Goal: Transaction & Acquisition: Purchase product/service

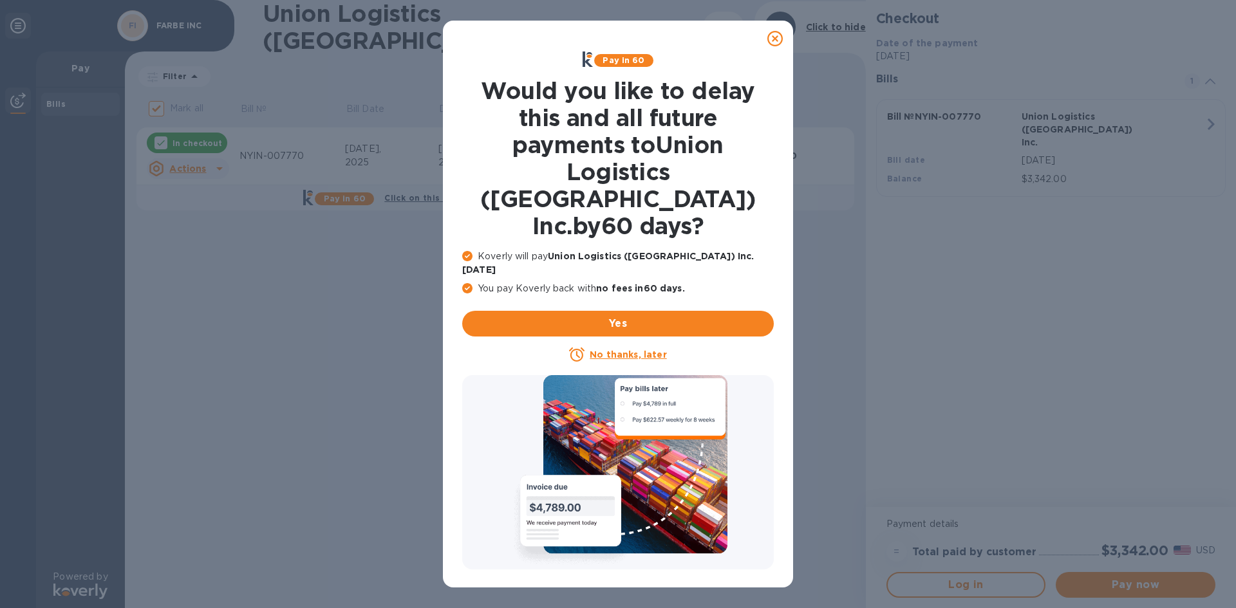
click at [775, 37] on icon at bounding box center [775, 38] width 15 height 15
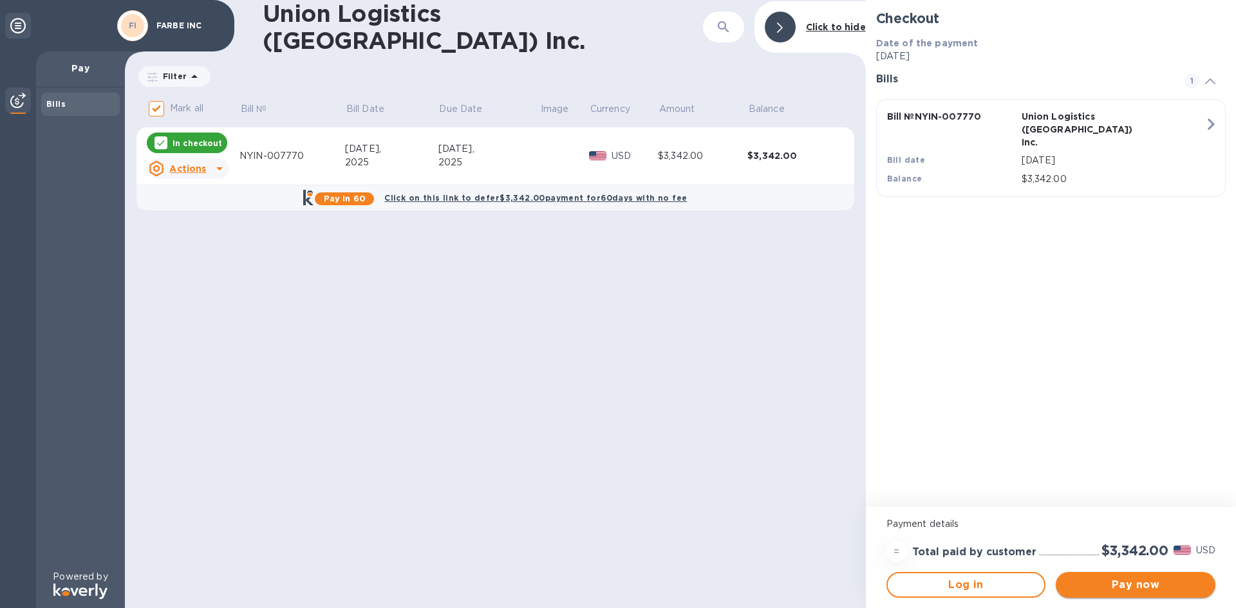
click at [1133, 586] on span "Pay now" at bounding box center [1135, 585] width 139 height 15
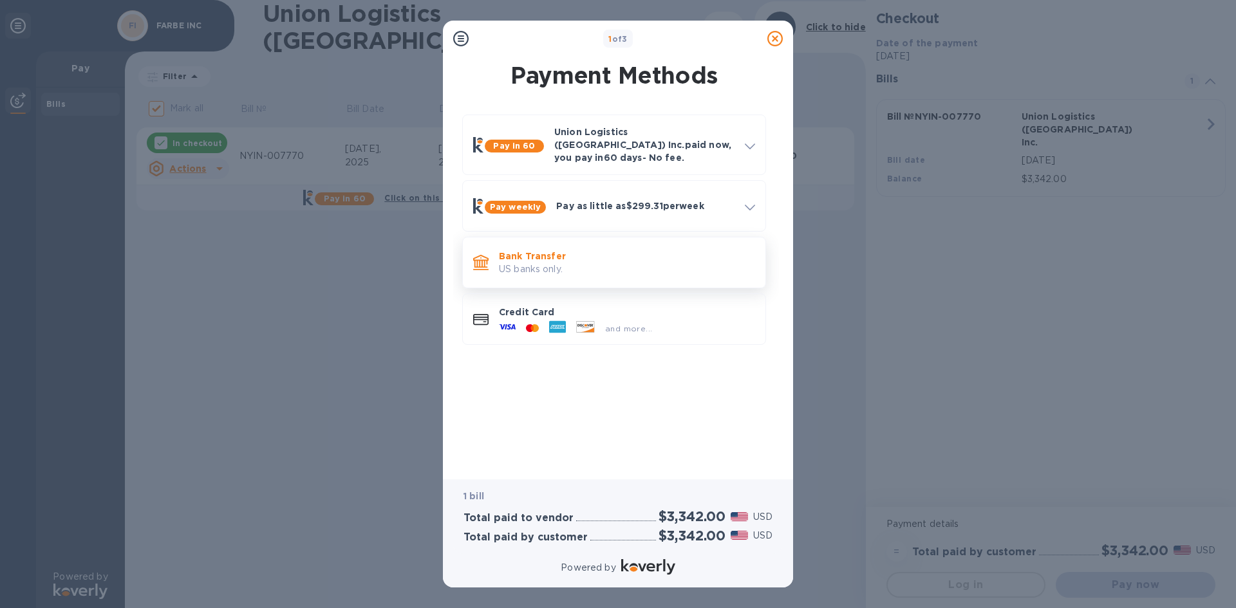
click at [561, 263] on p "US banks only." at bounding box center [627, 270] width 256 height 14
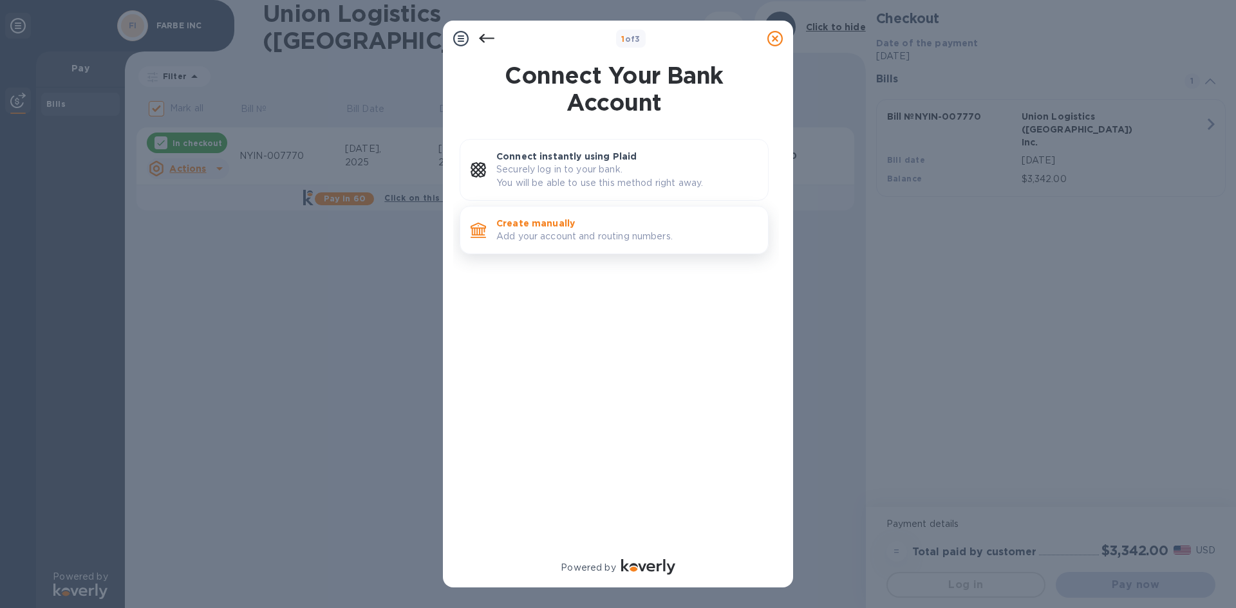
click at [599, 243] on p "Add your account and routing numbers." at bounding box center [626, 237] width 261 height 14
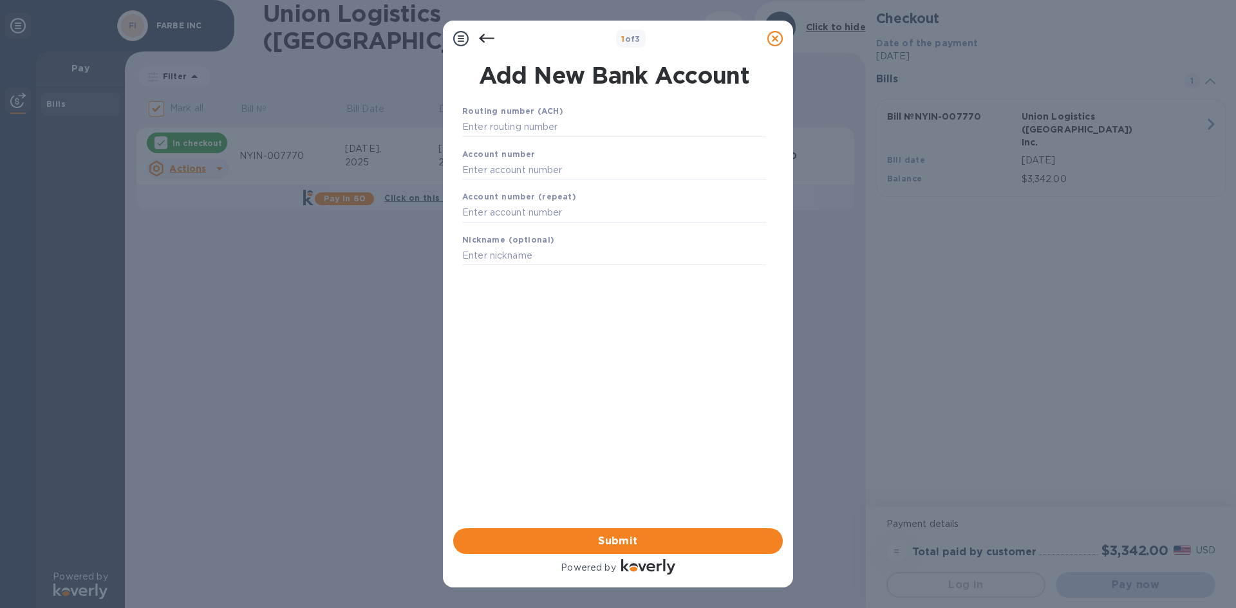
click at [478, 43] on div at bounding box center [487, 39] width 26 height 26
click at [486, 35] on icon at bounding box center [486, 38] width 15 height 15
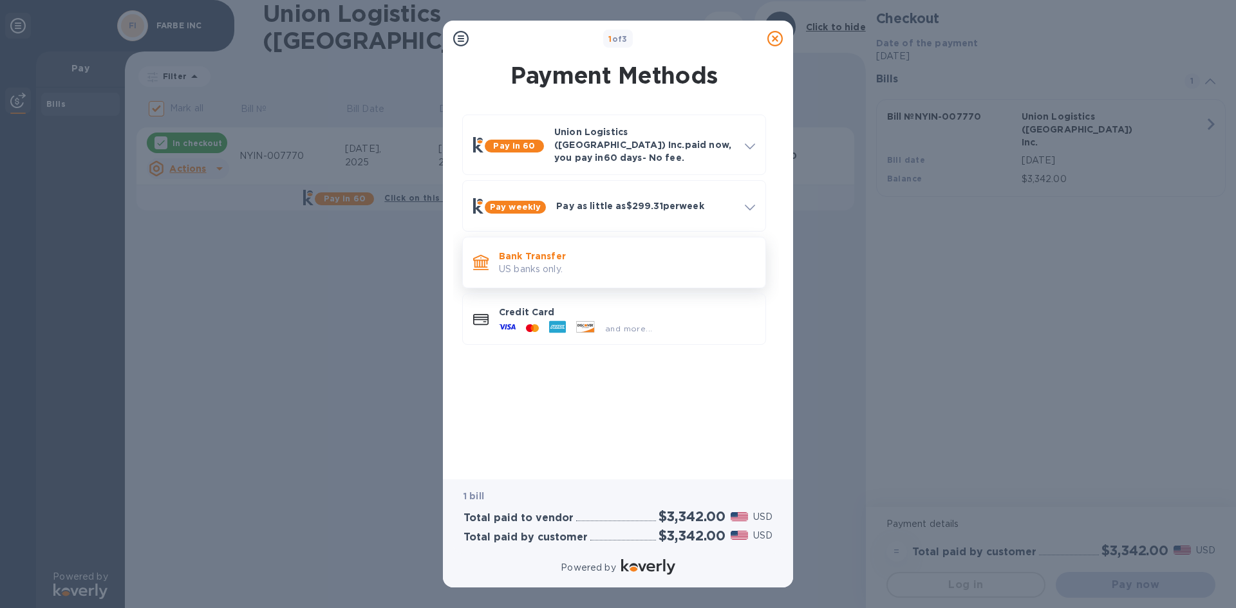
click at [527, 263] on p "US banks only." at bounding box center [627, 270] width 256 height 14
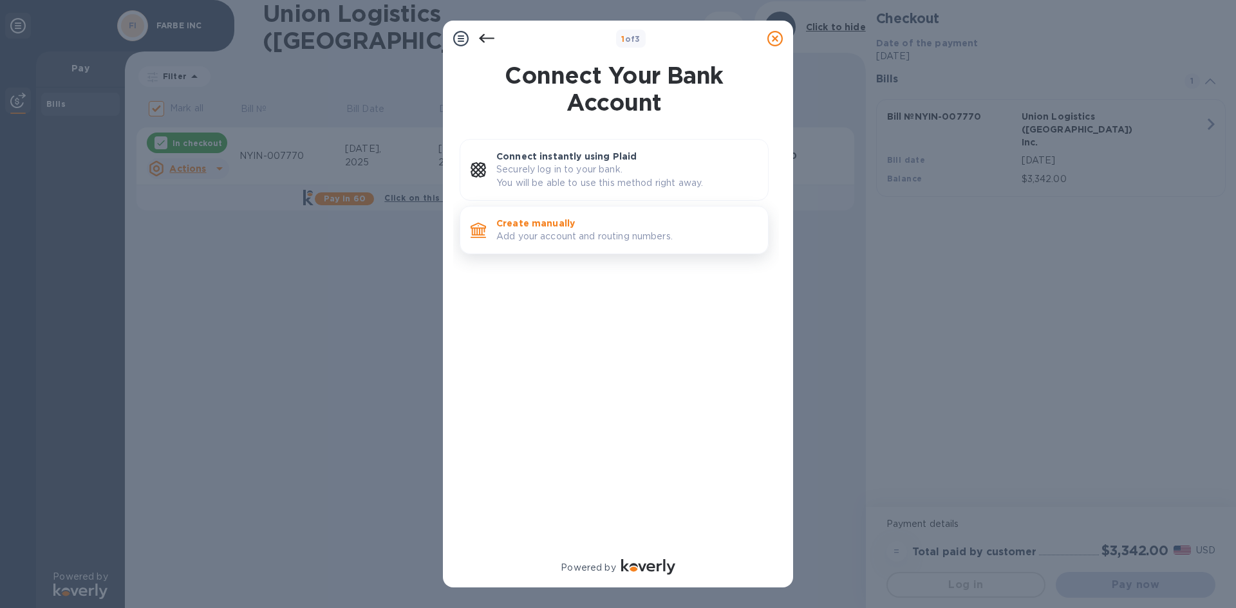
click at [571, 227] on p "Create manually" at bounding box center [626, 223] width 261 height 13
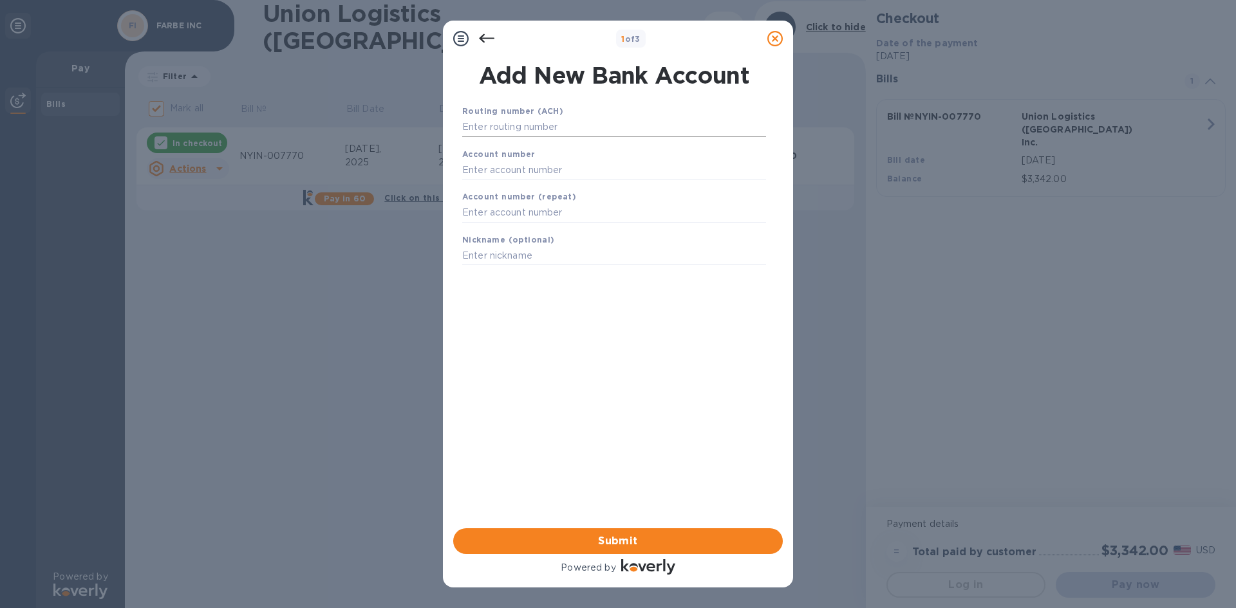
click at [536, 122] on input "text" at bounding box center [614, 127] width 304 height 19
click at [518, 137] on div "Routing number (ACH)" at bounding box center [614, 120] width 314 height 43
click at [520, 131] on input "text" at bounding box center [614, 127] width 304 height 19
type input "122041235"
click at [504, 194] on input "text" at bounding box center [614, 185] width 304 height 19
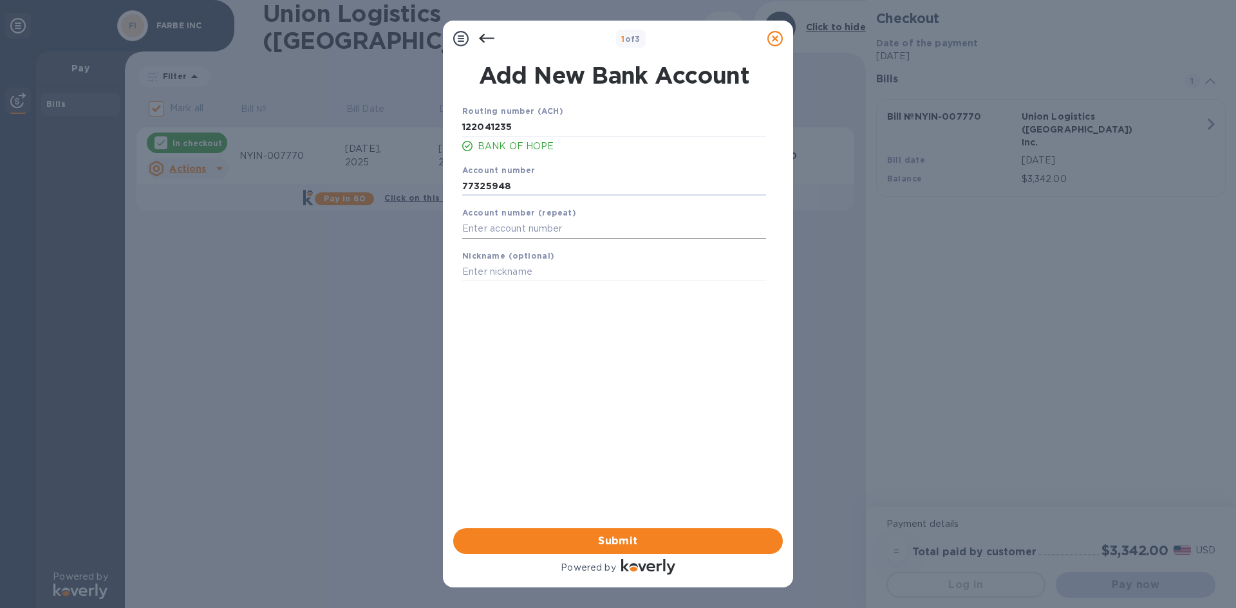
type input "77325948"
click at [502, 227] on input "text" at bounding box center [614, 229] width 304 height 19
type input "77325948"
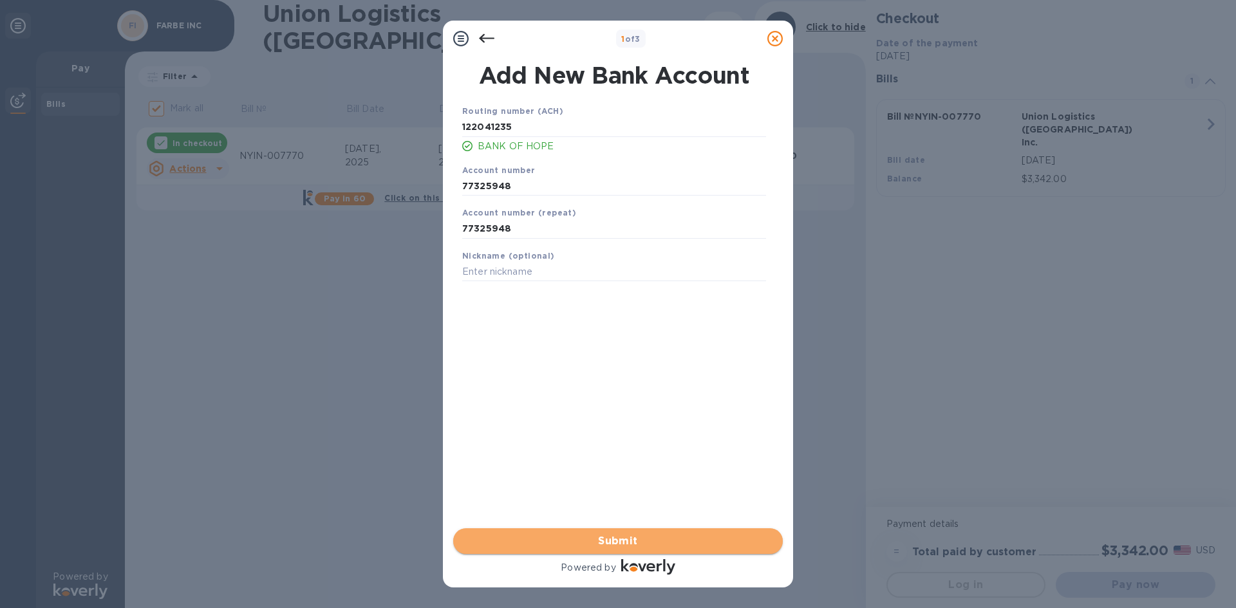
click at [585, 553] on button "Submit" at bounding box center [618, 542] width 330 height 26
